Goal: Transaction & Acquisition: Book appointment/travel/reservation

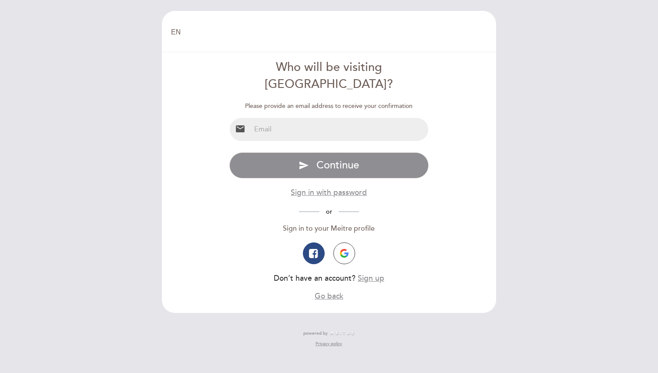
click at [355, 118] on input "email" at bounding box center [340, 129] width 178 height 23
type input "[EMAIL_ADDRESS][DOMAIN_NAME]"
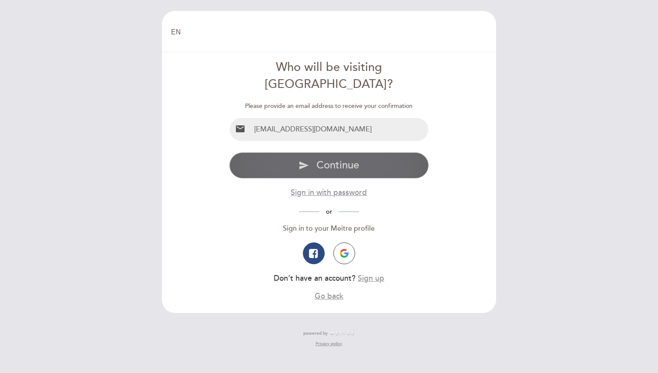
click at [343, 159] on span "Continue" at bounding box center [337, 165] width 43 height 13
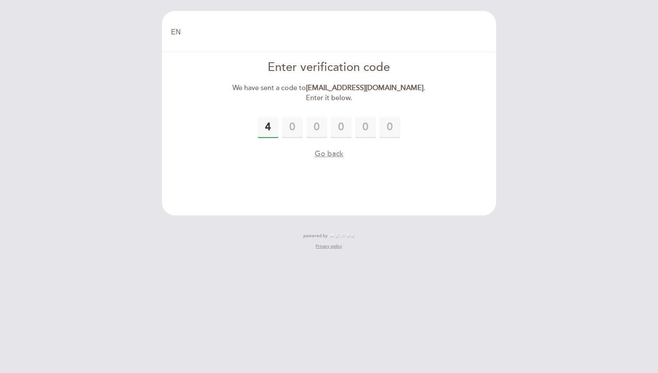
type input "4"
type input "7"
type input "1"
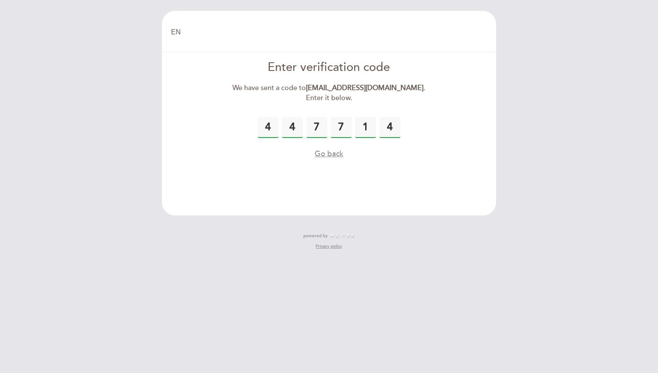
type input "4"
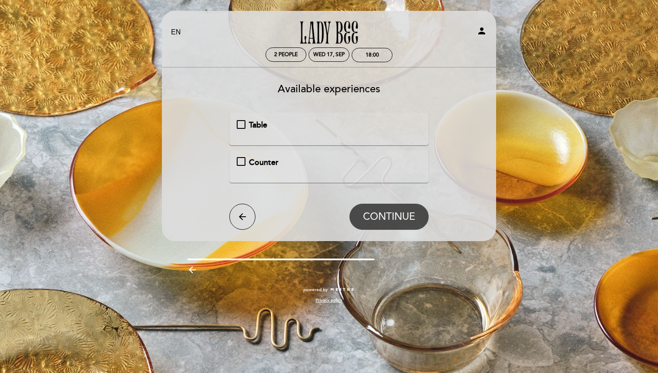
click at [251, 162] on span "Counter" at bounding box center [264, 162] width 30 height 10
click at [407, 213] on span "CONTINUE" at bounding box center [389, 217] width 52 height 12
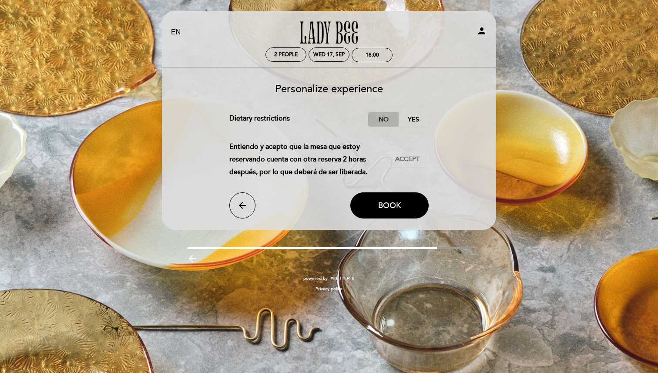
click at [384, 117] on label "No" at bounding box center [383, 119] width 30 height 14
click at [407, 164] on button "Accept Accepted" at bounding box center [407, 159] width 43 height 15
click at [392, 200] on button "Book" at bounding box center [389, 205] width 78 height 26
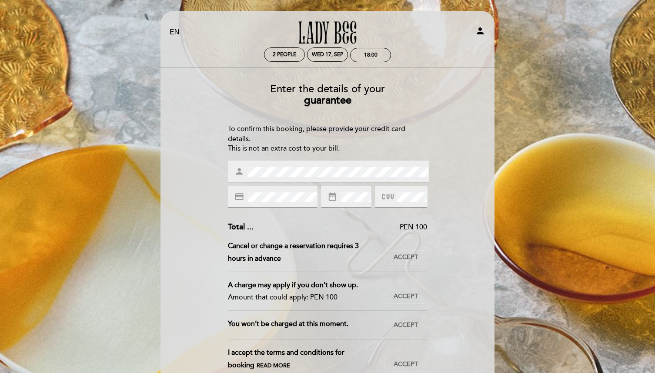
click at [288, 177] on div "person" at bounding box center [328, 172] width 201 height 22
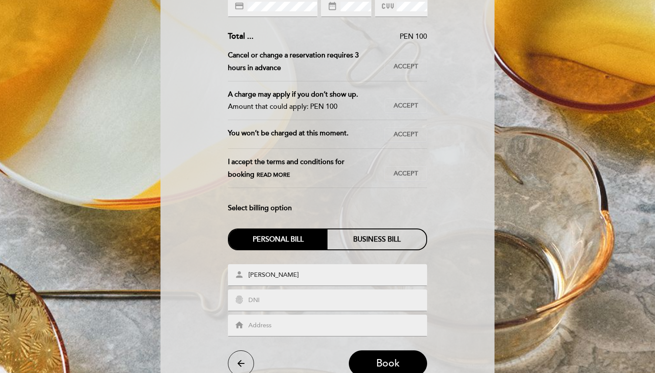
scroll to position [197, 0]
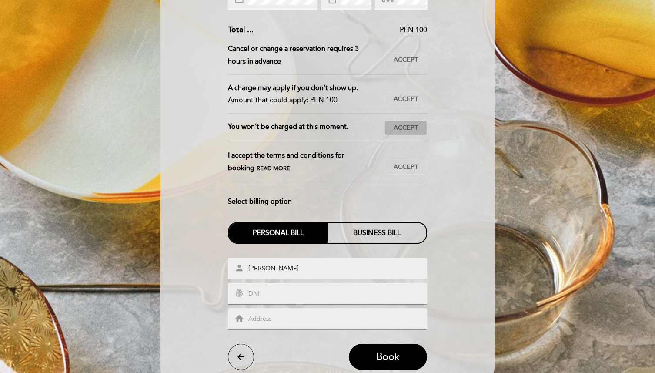
click at [402, 125] on span "Accept" at bounding box center [406, 128] width 24 height 9
click at [413, 164] on span "Accept" at bounding box center [406, 167] width 24 height 9
click at [403, 93] on button "Accept Accepted" at bounding box center [406, 99] width 43 height 15
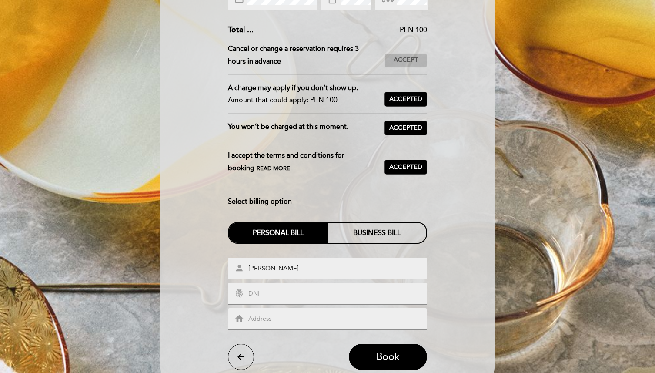
click at [406, 61] on span "Accept" at bounding box center [406, 60] width 24 height 9
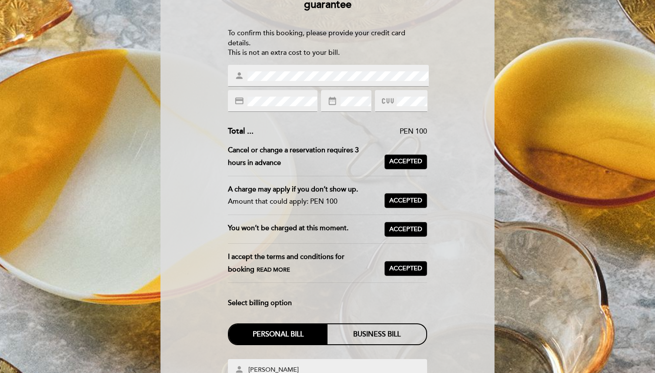
scroll to position [67, 0]
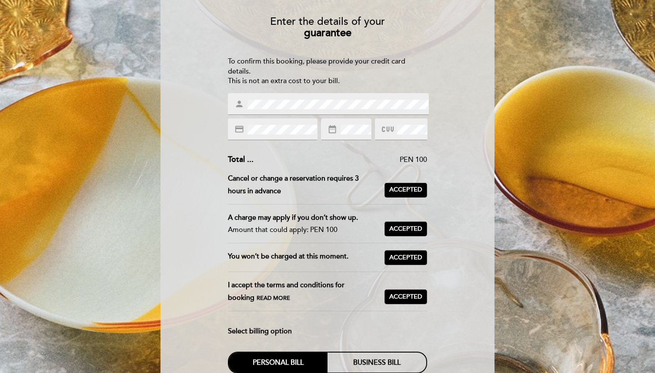
click at [329, 132] on icon "date_range" at bounding box center [333, 129] width 10 height 10
click at [330, 132] on icon "date_range" at bounding box center [333, 129] width 10 height 10
click at [331, 132] on icon "date_range" at bounding box center [333, 129] width 10 height 10
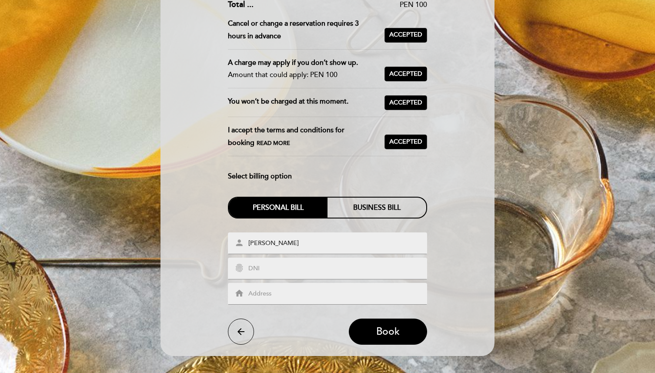
scroll to position [250, 0]
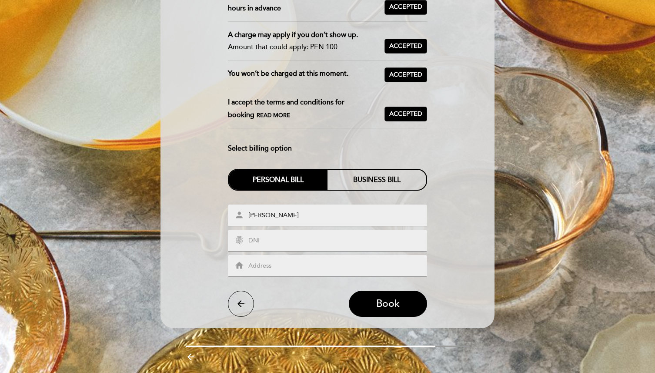
click at [319, 238] on input "text" at bounding box center [338, 241] width 181 height 10
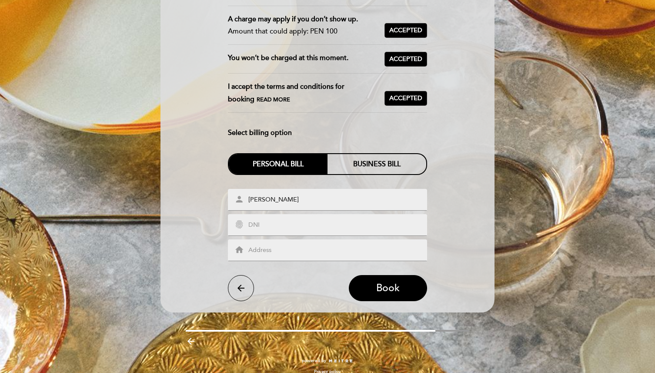
scroll to position [271, 0]
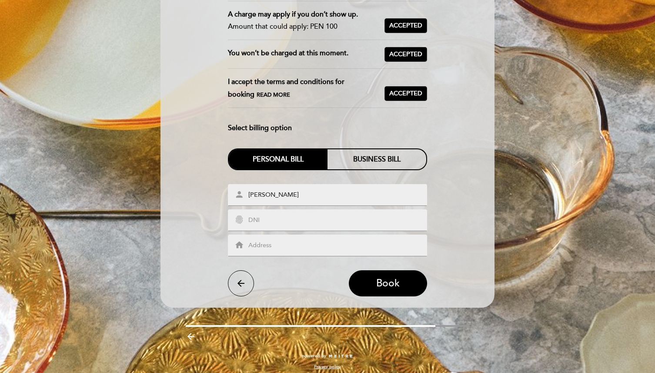
click at [262, 244] on input "text" at bounding box center [338, 246] width 181 height 10
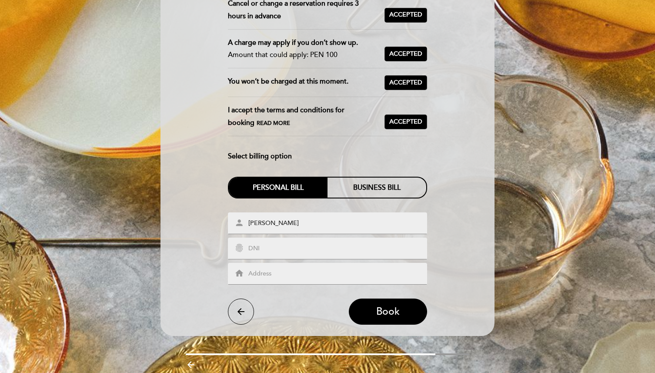
scroll to position [235, 0]
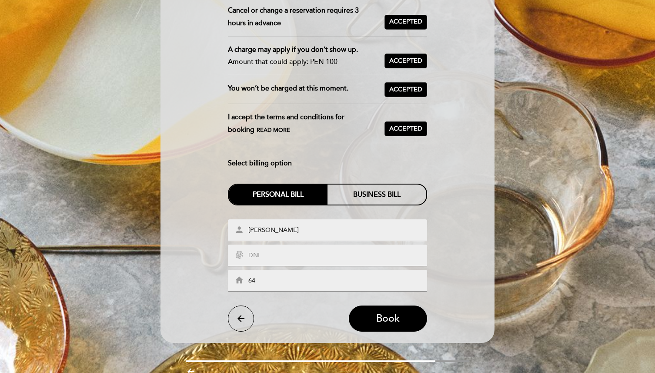
type input "6"
type input "[STREET_ADDRESS][PERSON_NAME]"
click at [392, 323] on span "Book" at bounding box center [387, 318] width 23 height 12
click at [338, 253] on input "text" at bounding box center [338, 256] width 181 height 10
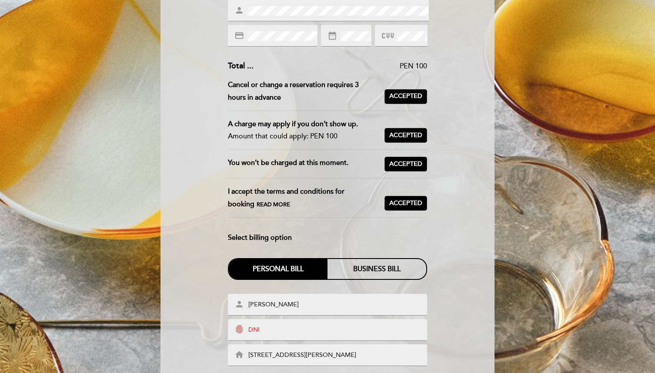
scroll to position [183, 0]
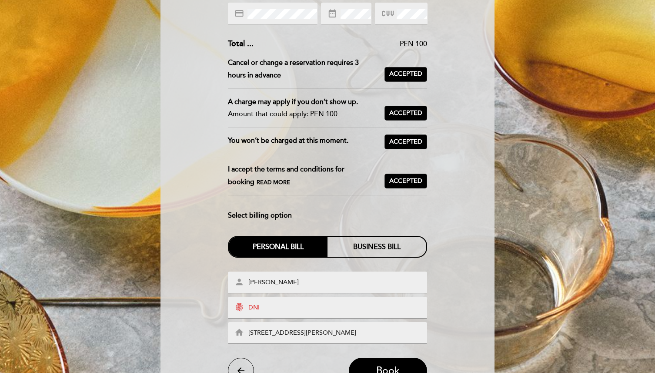
click at [253, 304] on input "text" at bounding box center [338, 308] width 181 height 10
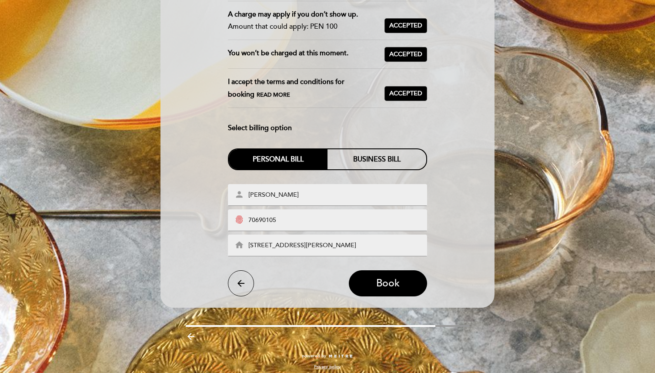
scroll to position [276, 0]
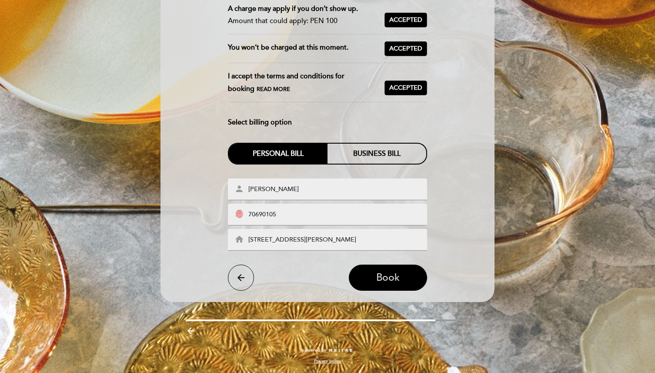
type input "70690105"
click at [400, 277] on span "Book" at bounding box center [387, 277] width 23 height 12
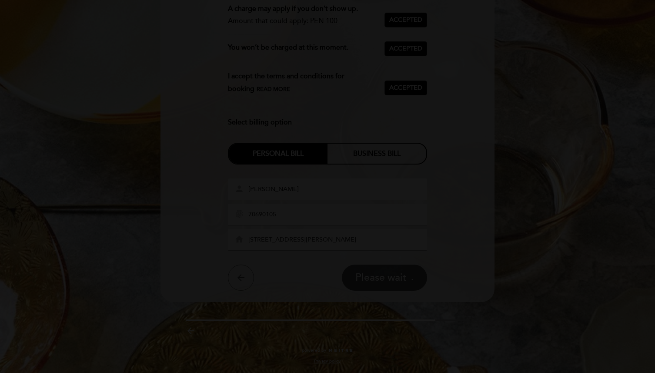
scroll to position [0, 0]
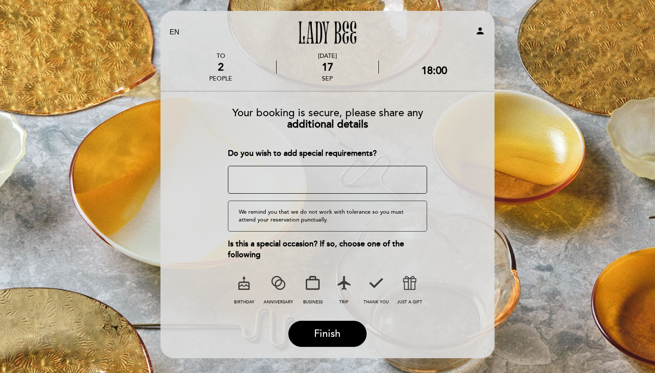
click at [310, 176] on textarea at bounding box center [328, 180] width 200 height 28
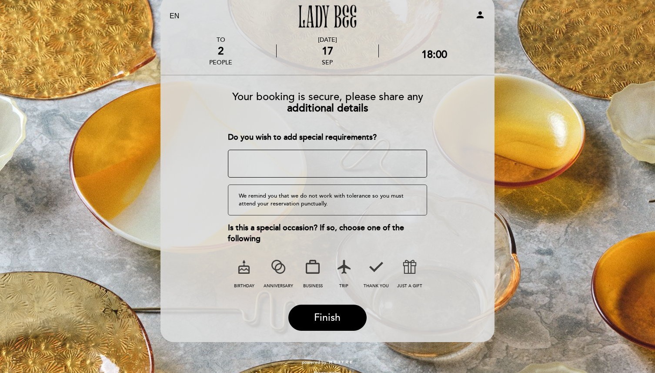
scroll to position [27, 0]
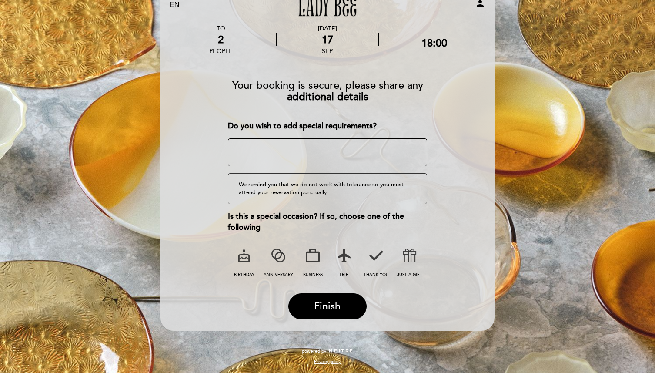
click at [280, 259] on icon at bounding box center [278, 255] width 23 height 23
click at [337, 308] on span "Finish" at bounding box center [327, 306] width 27 height 12
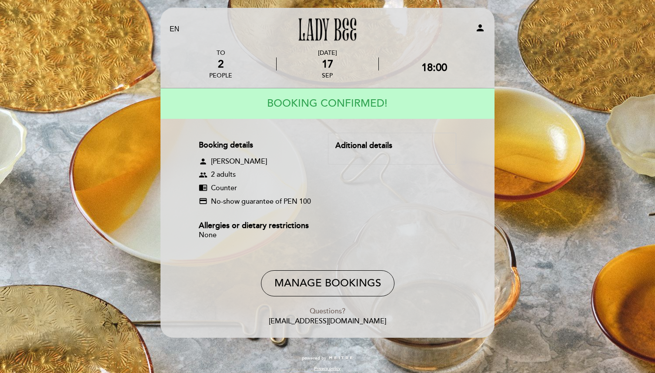
scroll to position [0, 0]
